Goal: Transaction & Acquisition: Purchase product/service

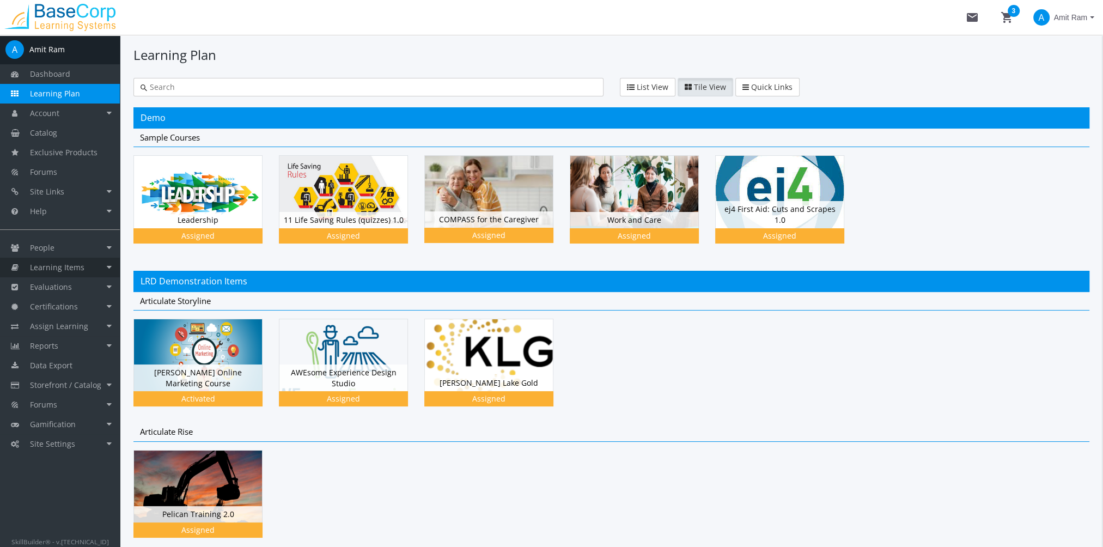
click at [95, 272] on link "Learning Items" at bounding box center [60, 268] width 120 height 20
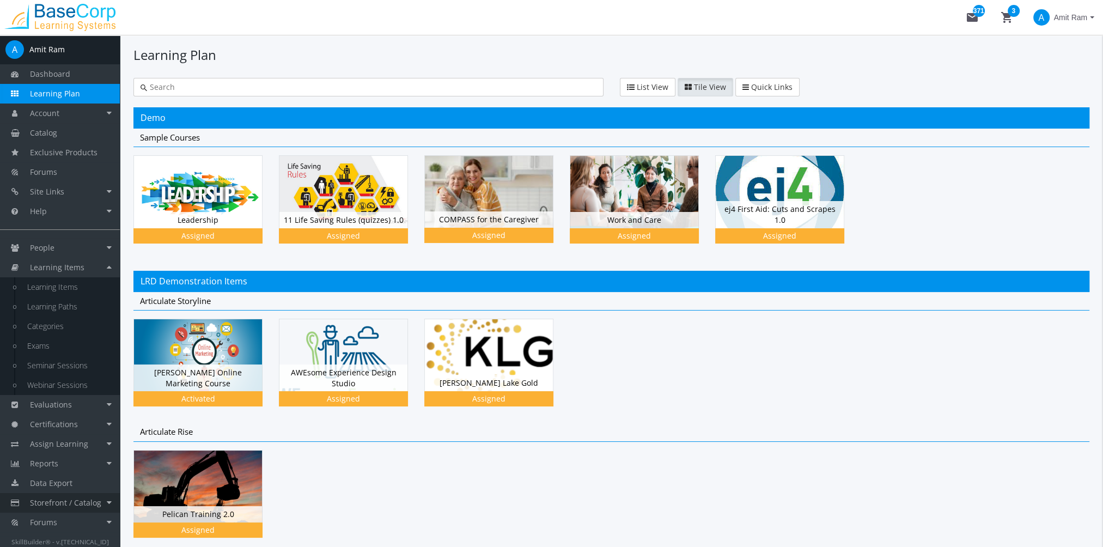
click at [70, 499] on span "Storefront / Catalog" at bounding box center [65, 502] width 71 height 10
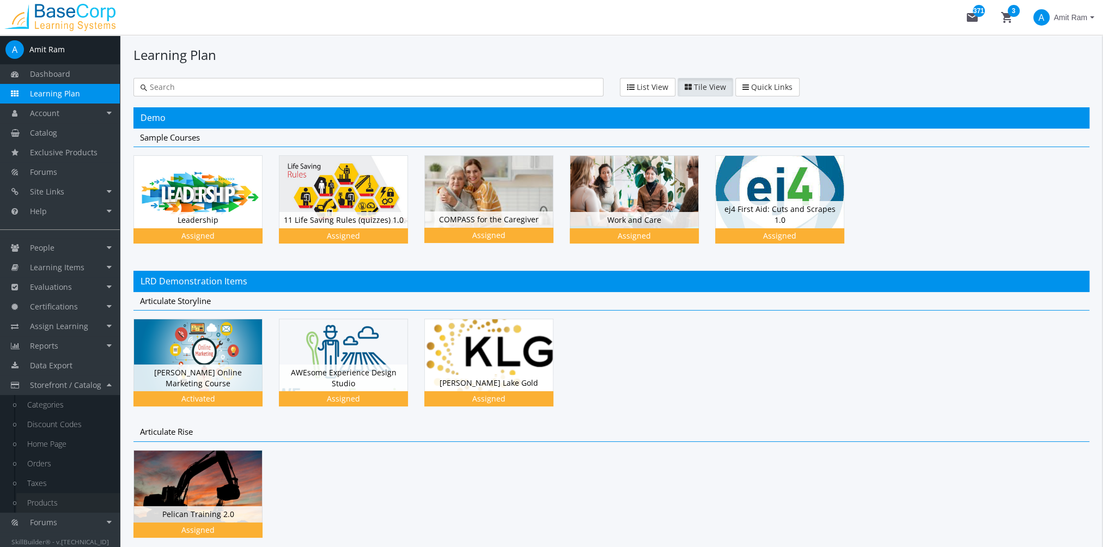
click at [65, 494] on link "Products" at bounding box center [67, 503] width 103 height 20
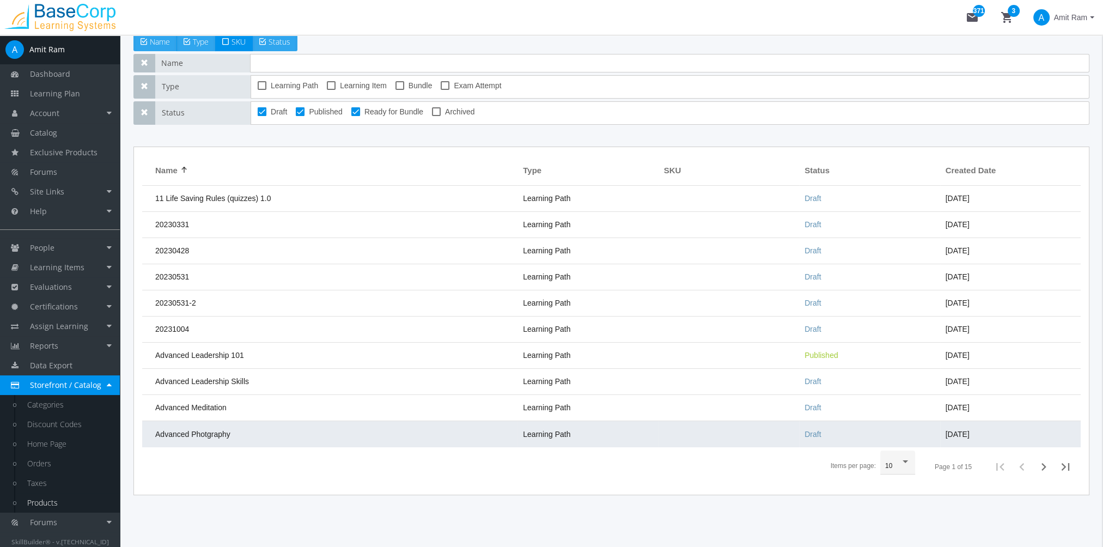
scroll to position [135, 0]
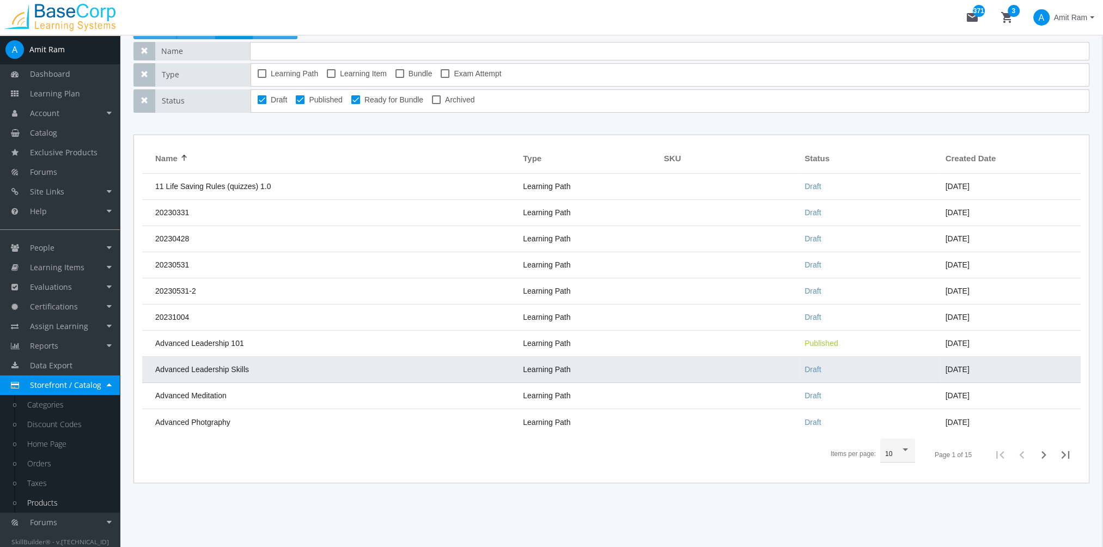
click at [235, 366] on span "Advanced Leadership Skills" at bounding box center [202, 369] width 94 height 9
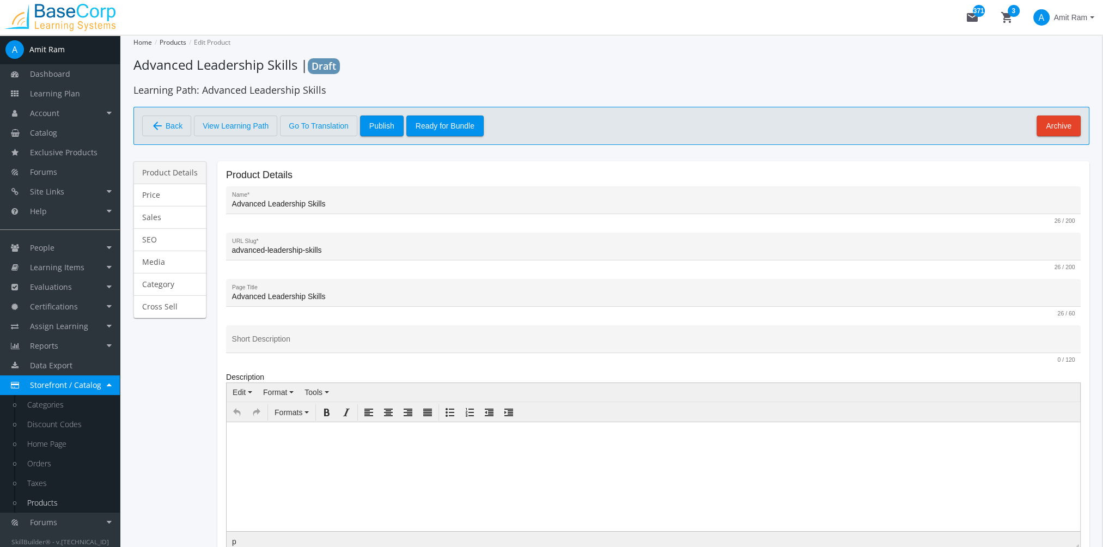
click at [179, 182] on link "Product Details" at bounding box center [169, 172] width 73 height 23
click at [178, 187] on link "Price" at bounding box center [169, 195] width 73 height 23
